Goal: Communication & Community: Answer question/provide support

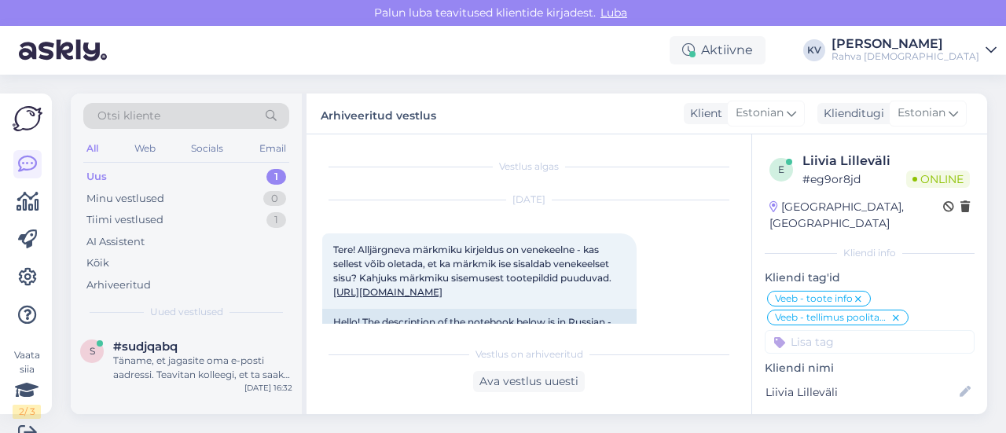
click at [195, 166] on div "Uus 1" at bounding box center [186, 177] width 206 height 22
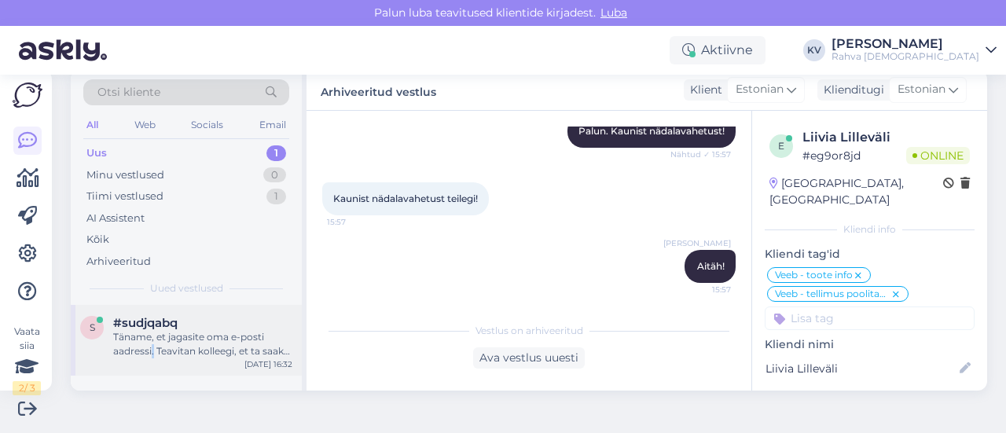
click at [152, 346] on div "Täname, et jagasite oma e-posti aadressi. Teavitan kolleegi, et ta saaks teie t…" at bounding box center [202, 344] width 179 height 28
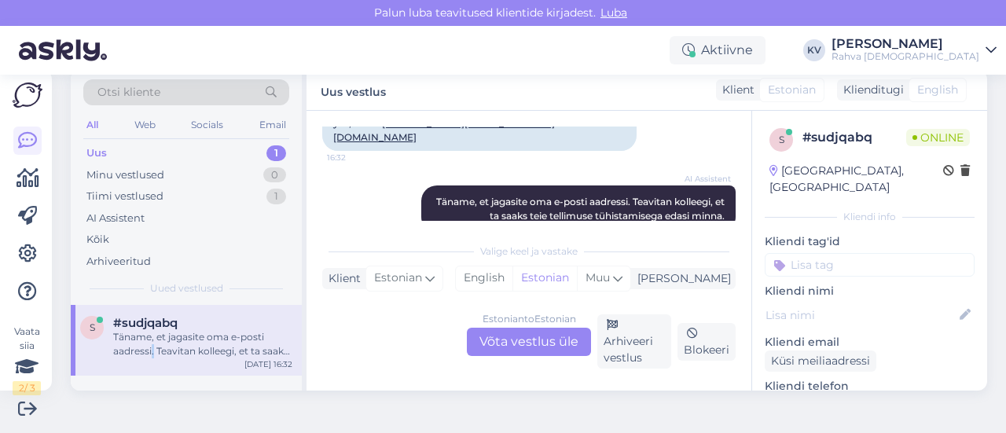
scroll to position [315, 0]
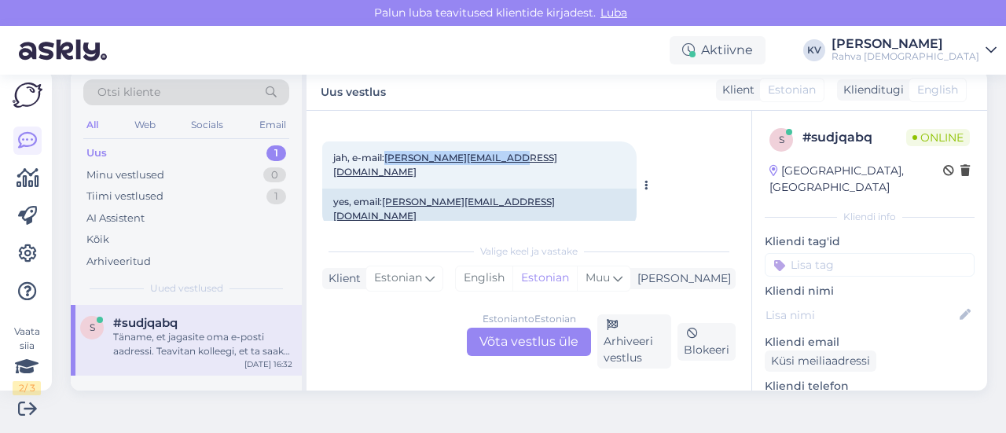
drag, startPoint x: 512, startPoint y: 158, endPoint x: 387, endPoint y: 159, distance: 125.7
click at [387, 159] on div "jah, e-mail: [PERSON_NAME][EMAIL_ADDRESS][DOMAIN_NAME] 16:32" at bounding box center [479, 164] width 314 height 47
copy link "[PERSON_NAME][EMAIL_ADDRESS][DOMAIN_NAME]"
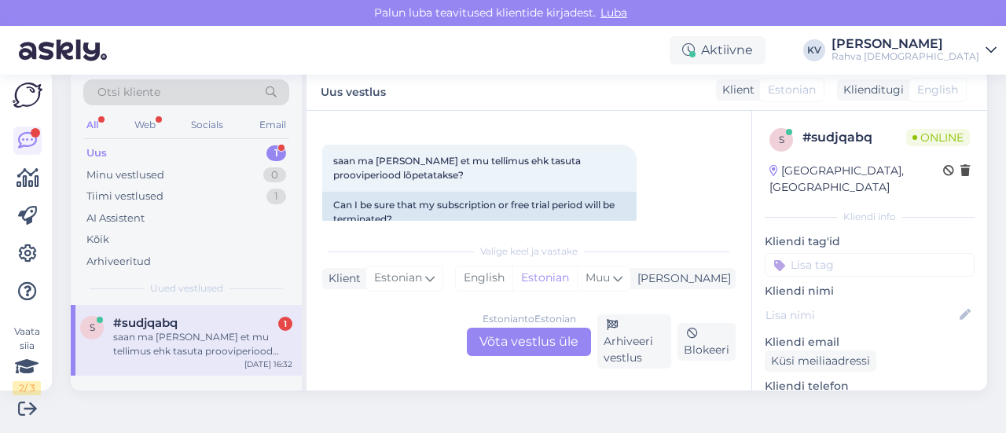
click at [544, 344] on div "Estonian to Estonian Võta vestlus üle" at bounding box center [529, 342] width 124 height 28
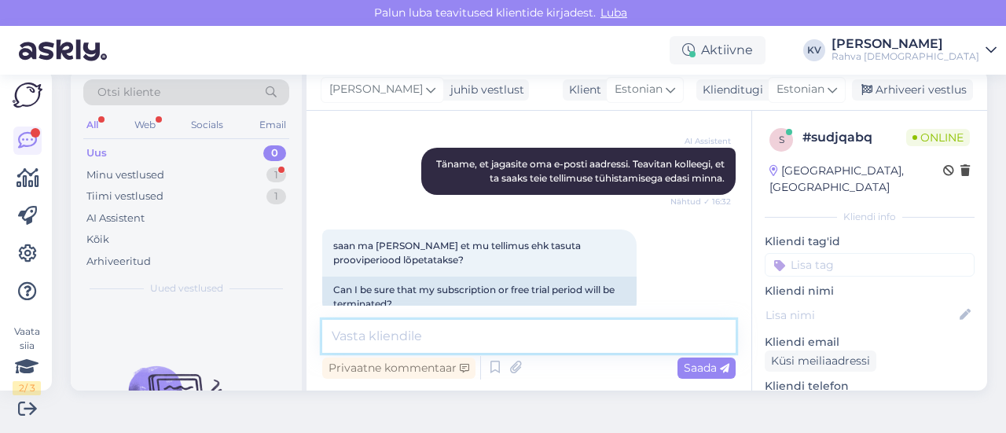
click at [453, 350] on textarea at bounding box center [528, 336] width 413 height 33
type textarea "Tühistasin sinu liitumise."
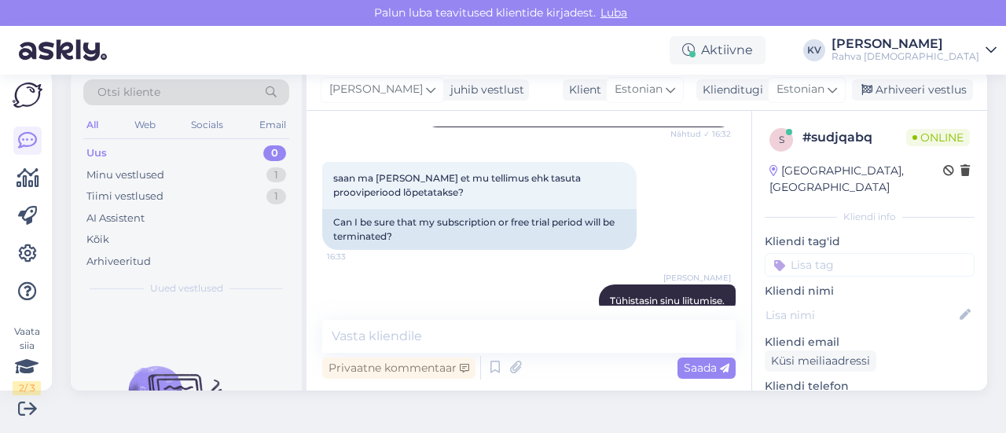
click at [812, 253] on input at bounding box center [869, 265] width 210 height 24
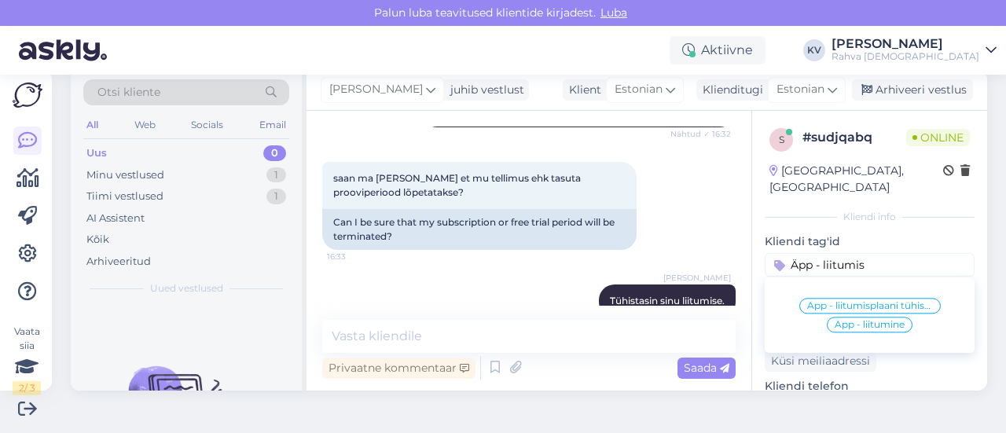
scroll to position [515, 0]
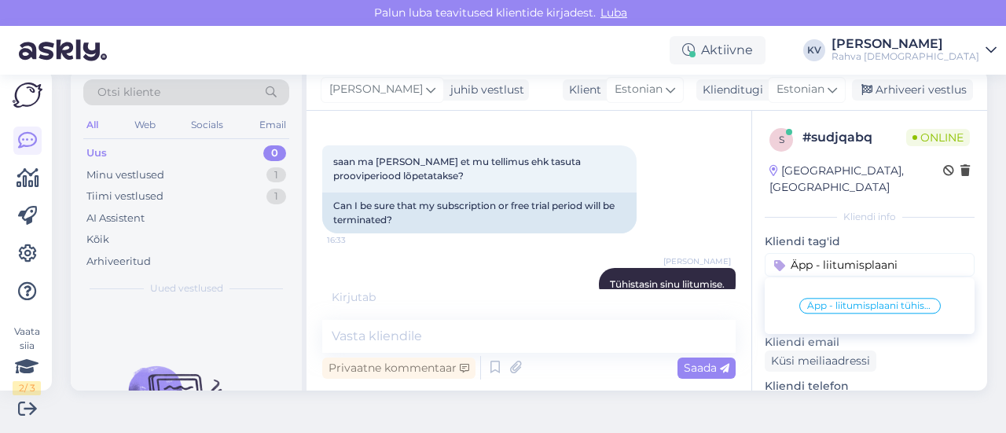
type input "Äpp - liitumisplaani"
click at [829, 301] on span "Äpp - liitumisplaani tühistamine" at bounding box center [870, 305] width 126 height 9
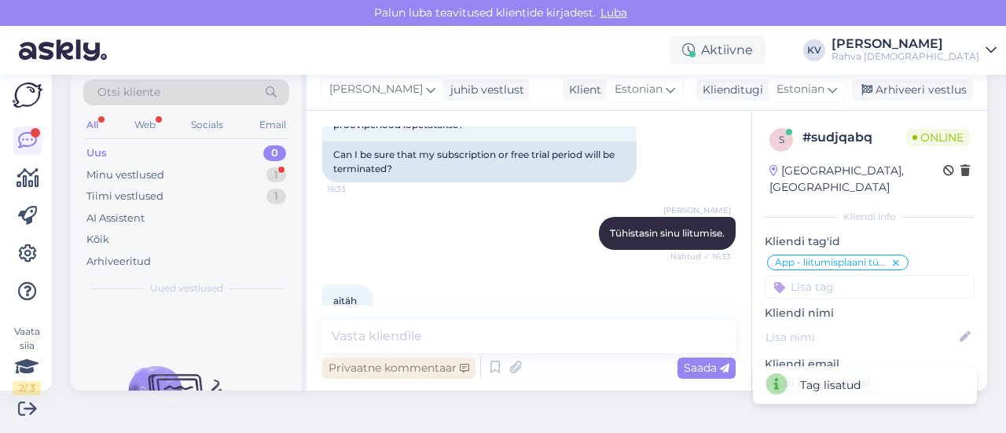
click at [453, 360] on div "Privaatne kommentaar" at bounding box center [398, 367] width 153 height 21
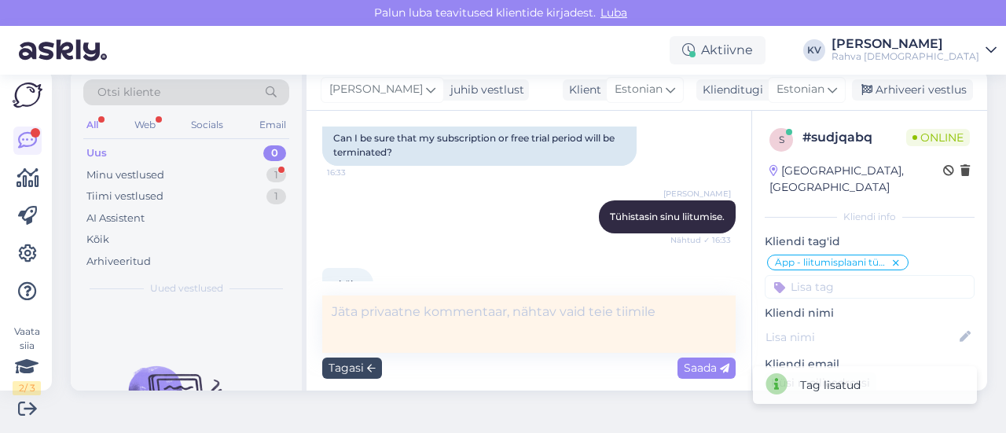
click at [368, 370] on icon at bounding box center [371, 368] width 9 height 9
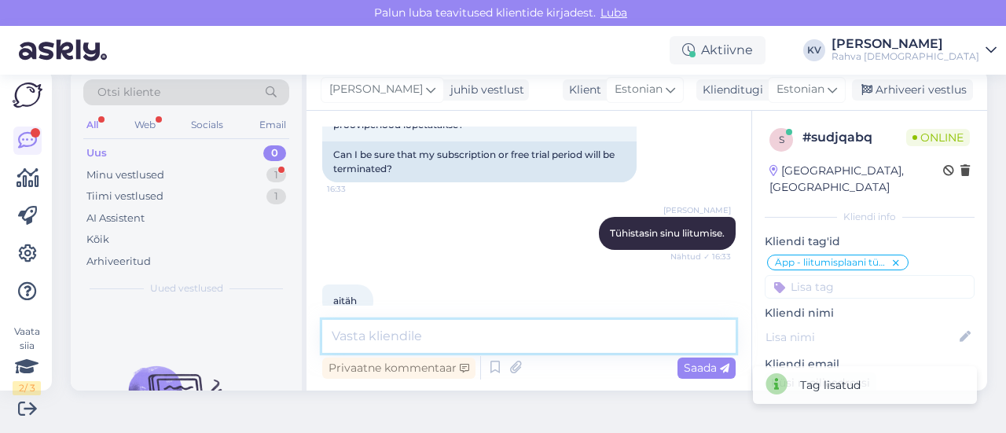
click at [393, 338] on textarea at bounding box center [528, 336] width 413 height 33
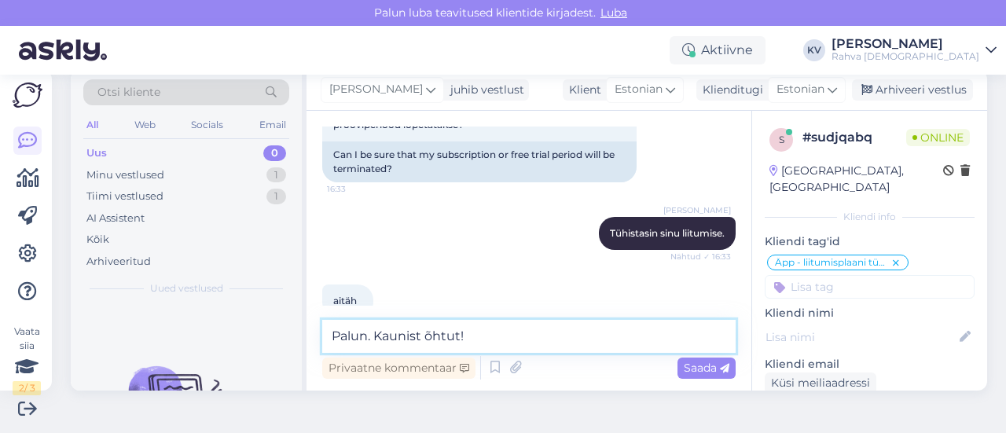
type textarea "Palun. Kaunist õhtut!"
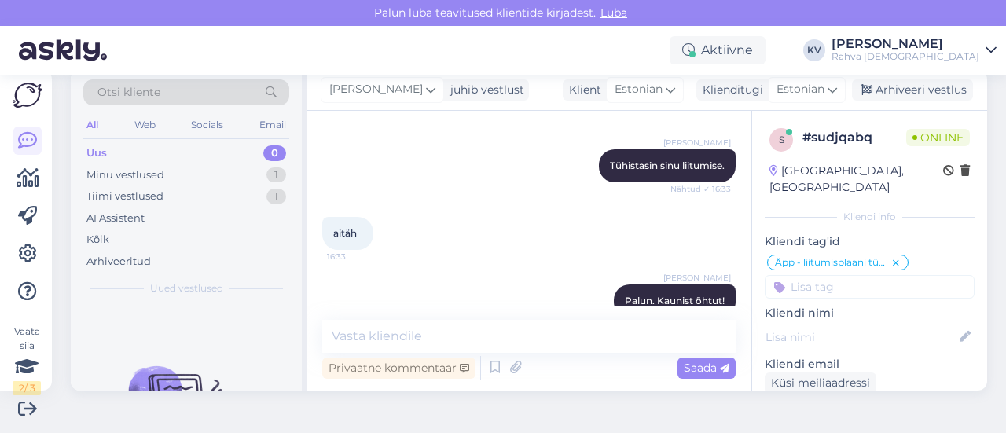
click at [864, 101] on div "[PERSON_NAME] juhib vestlust Klient Estonian Klienditugi Estonian es Chinese Es…" at bounding box center [646, 90] width 680 height 41
click at [907, 90] on div "Arhiveeri vestlus" at bounding box center [912, 89] width 121 height 21
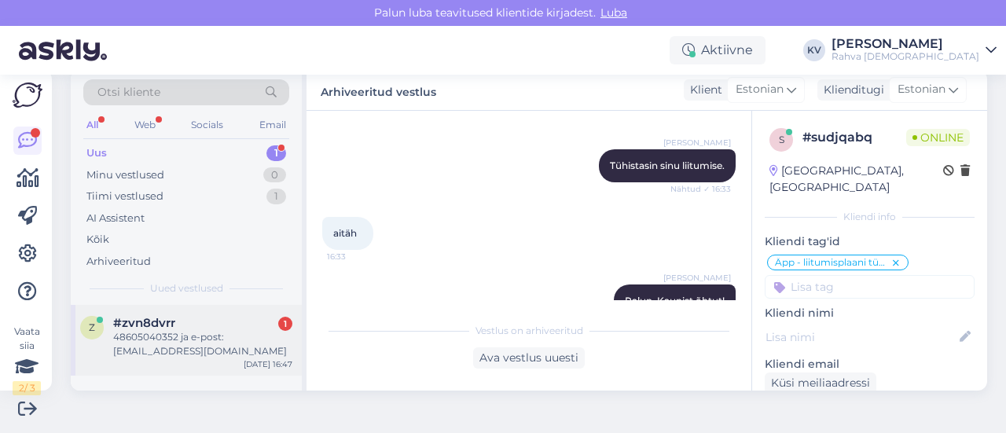
click at [178, 326] on div "#zvn8dvrr 1" at bounding box center [202, 323] width 179 height 14
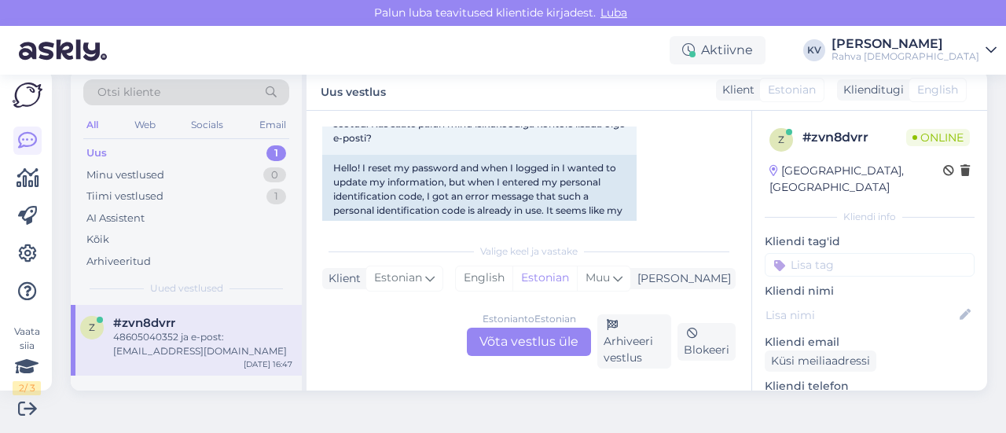
scroll to position [237, 0]
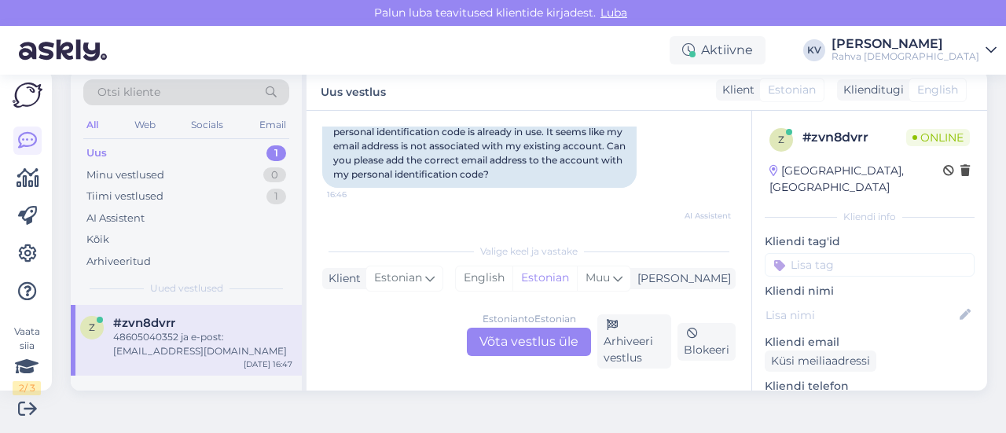
click at [522, 342] on div "Estonian to Estonian Võta vestlus üle" at bounding box center [529, 342] width 124 height 28
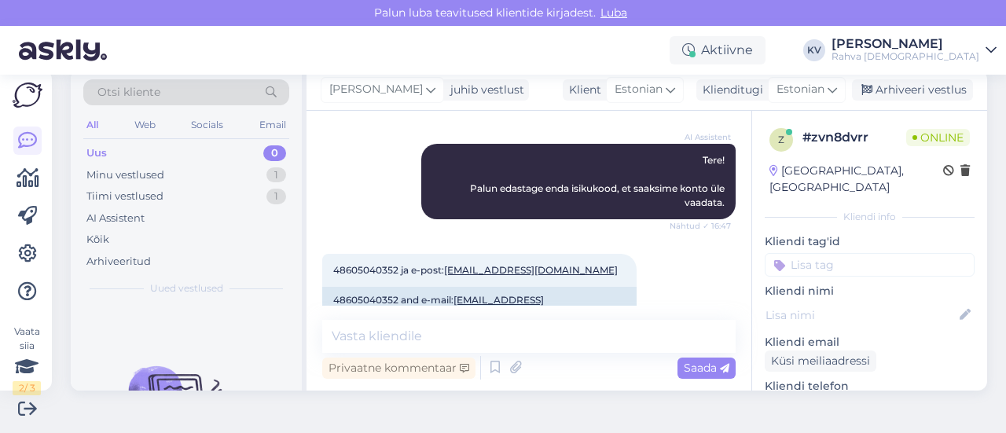
scroll to position [340, 0]
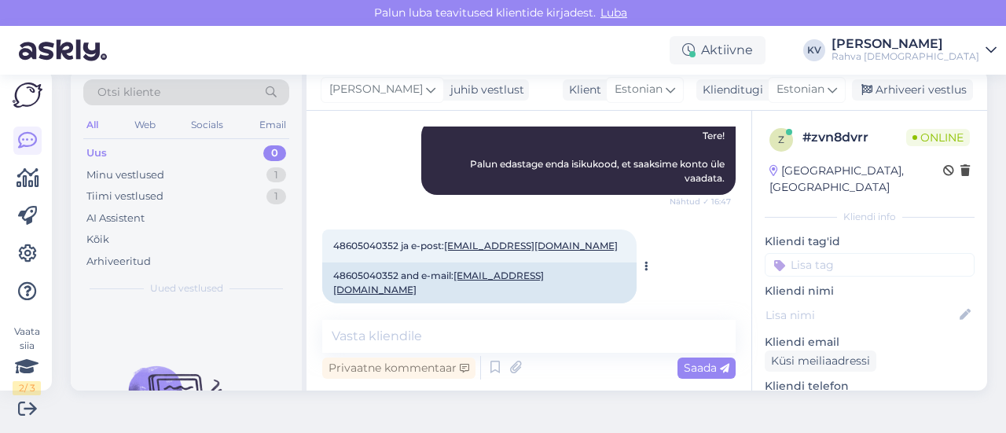
click at [350, 242] on span "48605040352 ja e-post: [EMAIL_ADDRESS][DOMAIN_NAME]" at bounding box center [475, 246] width 284 height 12
click at [350, 243] on span "48605040352 ja e-post: [EMAIL_ADDRESS][DOMAIN_NAME]" at bounding box center [475, 246] width 284 height 12
copy span "48605040352"
drag, startPoint x: 556, startPoint y: 246, endPoint x: 451, endPoint y: 246, distance: 105.3
click at [451, 246] on div "48605040352 ja e-post: [EMAIL_ADDRESS][DOMAIN_NAME] 16:47" at bounding box center [479, 245] width 314 height 33
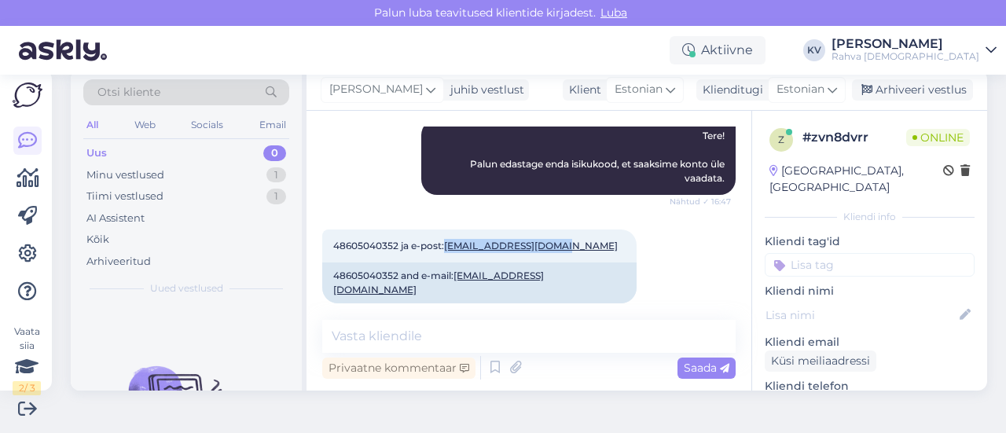
copy link "[EMAIL_ADDRESS][DOMAIN_NAME]"
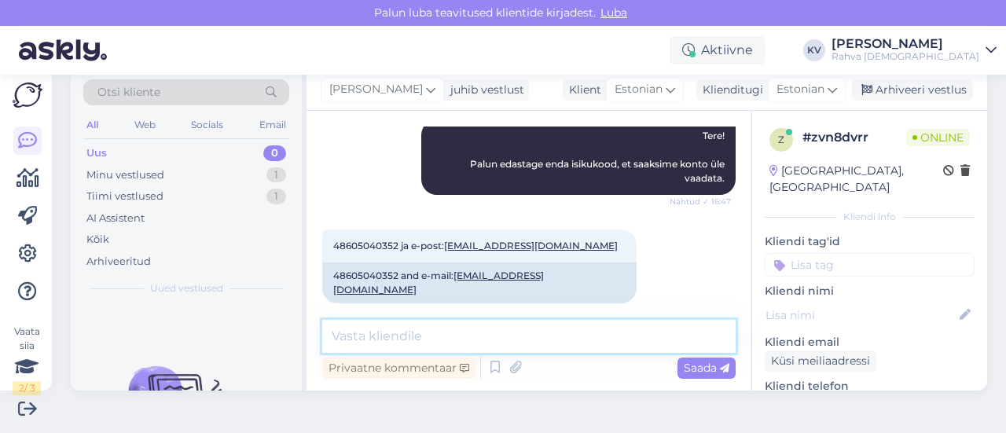
click at [445, 329] on textarea at bounding box center [528, 336] width 413 height 33
paste textarea "[EMAIL_ADDRESS][DOMAIN_NAME]"
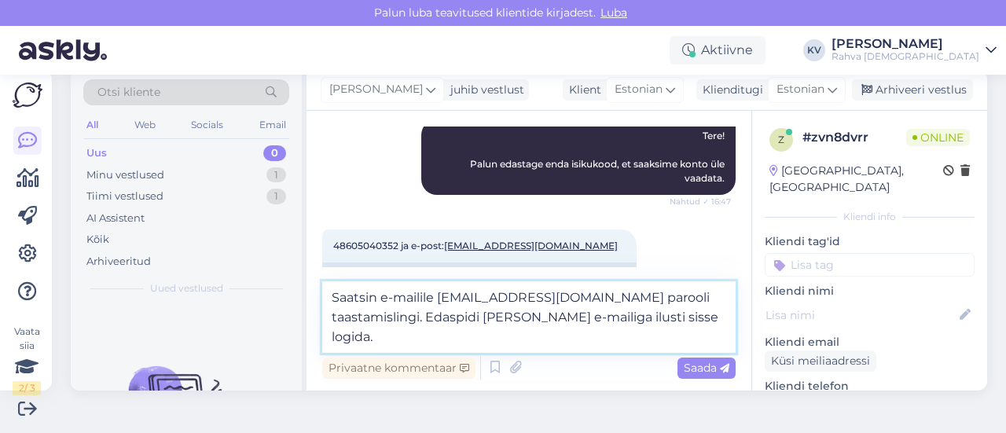
type textarea "Saatsin e-mailile [EMAIL_ADDRESS][DOMAIN_NAME] parooli taastamislingi. Edaspidi…"
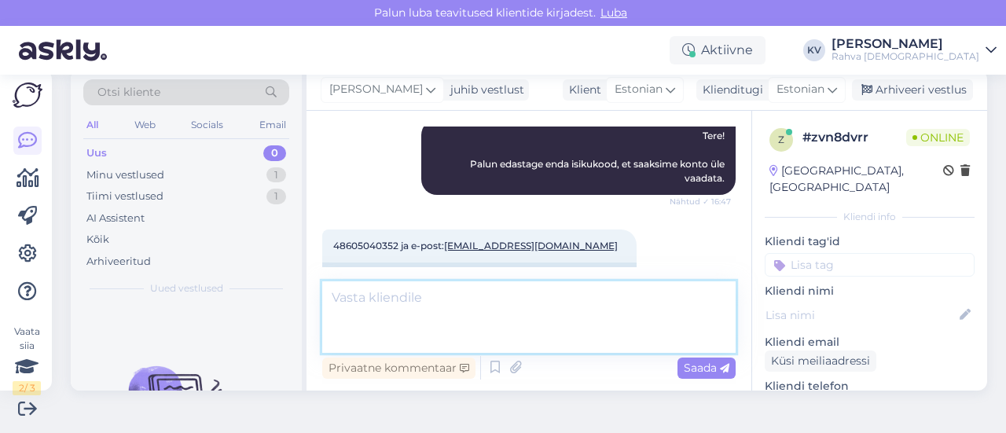
scroll to position [436, 0]
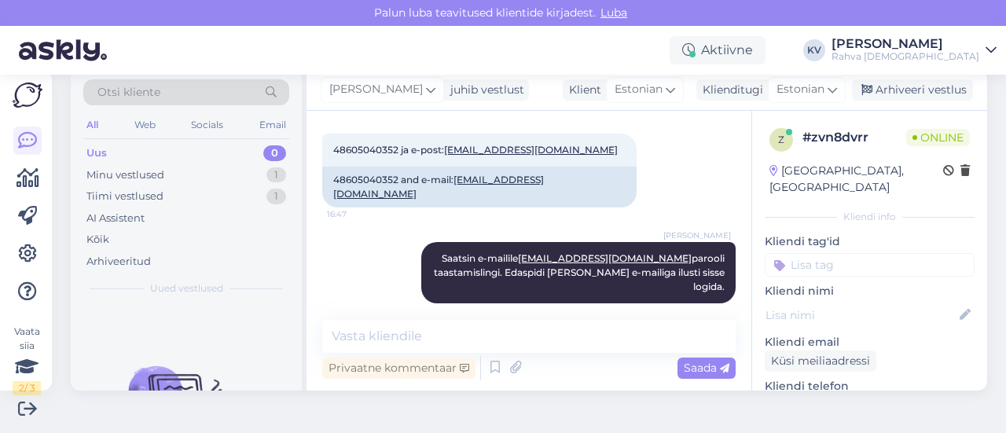
click at [874, 253] on input at bounding box center [869, 265] width 210 height 24
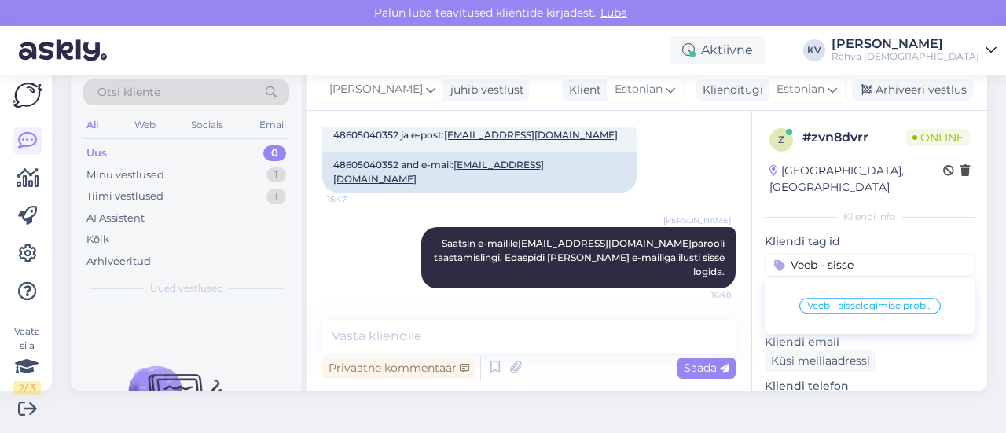
type input "Veeb - sisse"
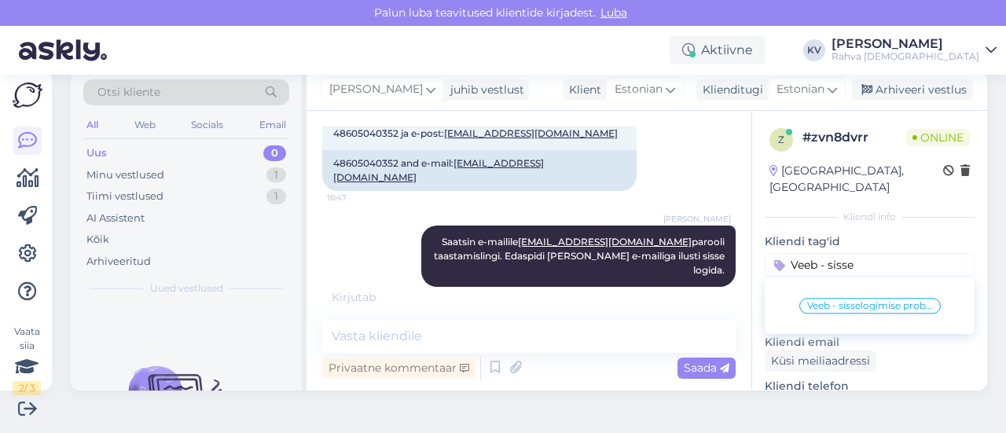
click at [875, 298] on div "Veeb - sisselogimise probleem" at bounding box center [869, 306] width 141 height 16
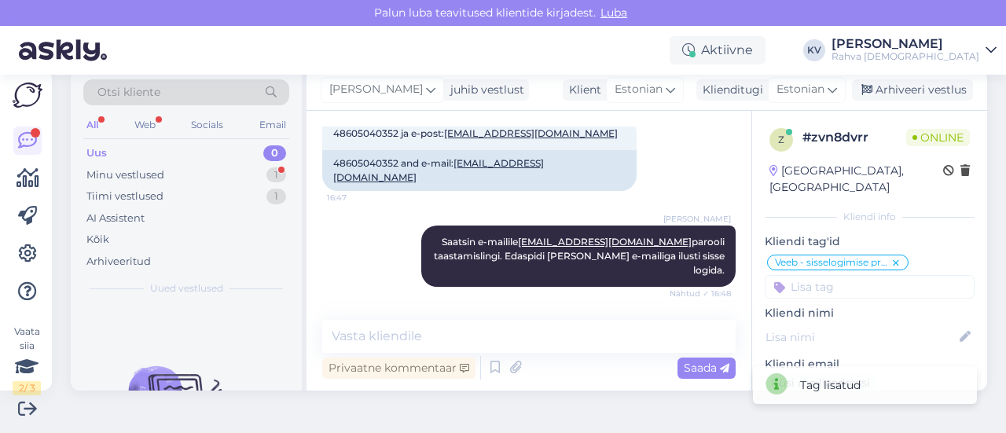
scroll to position [504, 0]
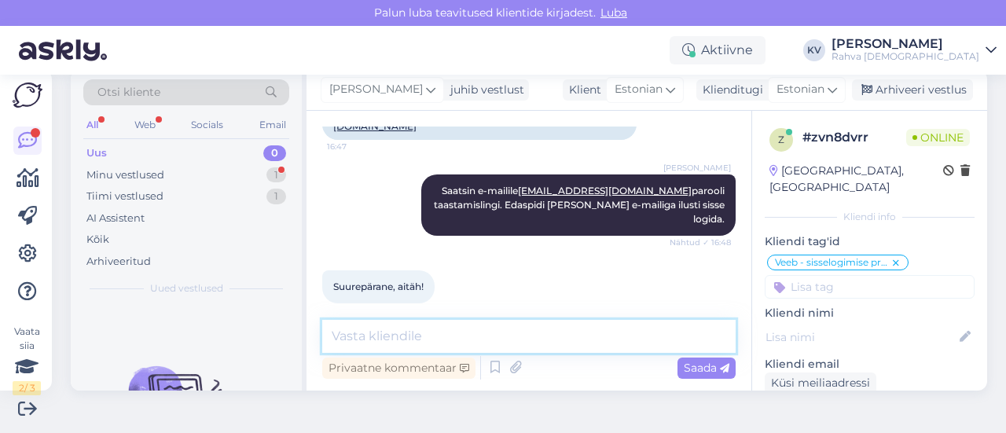
click at [559, 329] on textarea at bounding box center [528, 336] width 413 height 33
type textarea "Palun. Kaunist õhtut!"
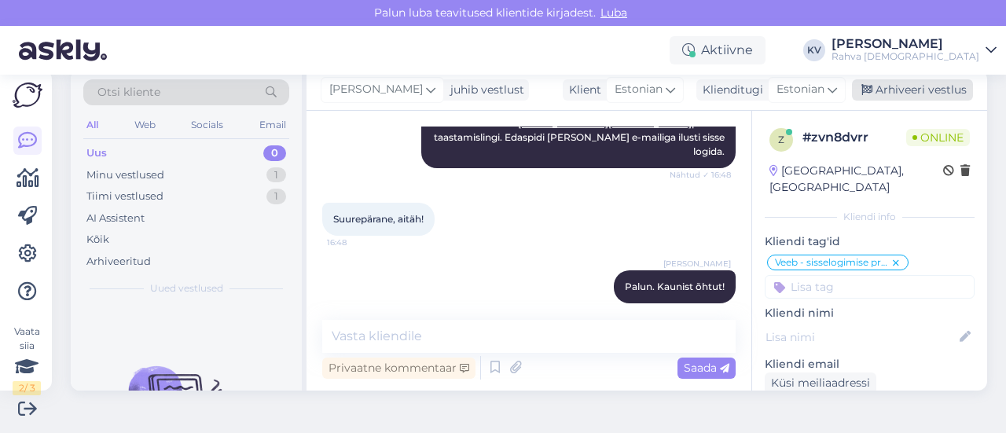
click at [926, 93] on div "Arhiveeri vestlus" at bounding box center [912, 89] width 121 height 21
